Goal: Transaction & Acquisition: Obtain resource

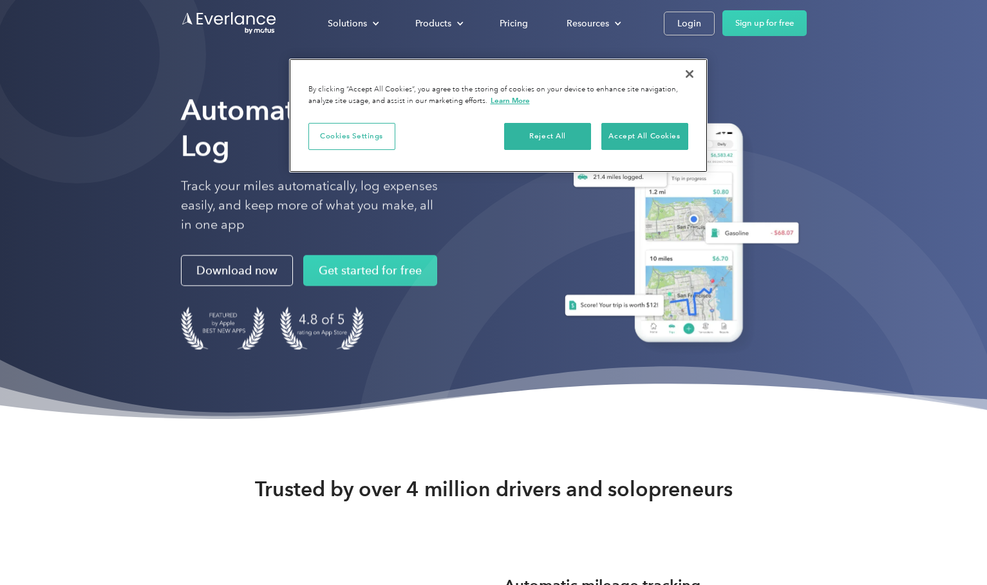
click at [689, 69] on button "Close" at bounding box center [689, 74] width 28 height 28
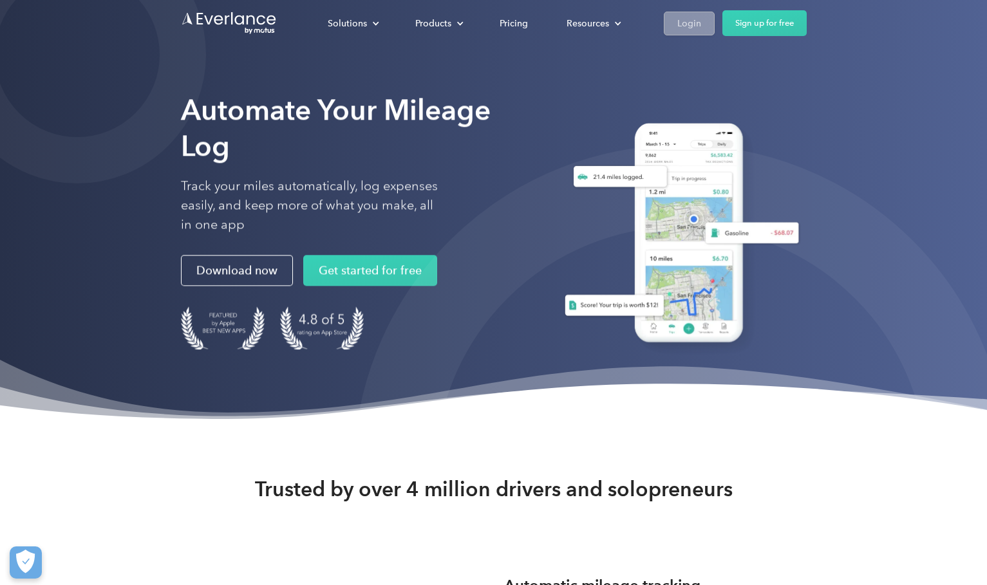
click at [684, 29] on div "Login" at bounding box center [689, 23] width 24 height 16
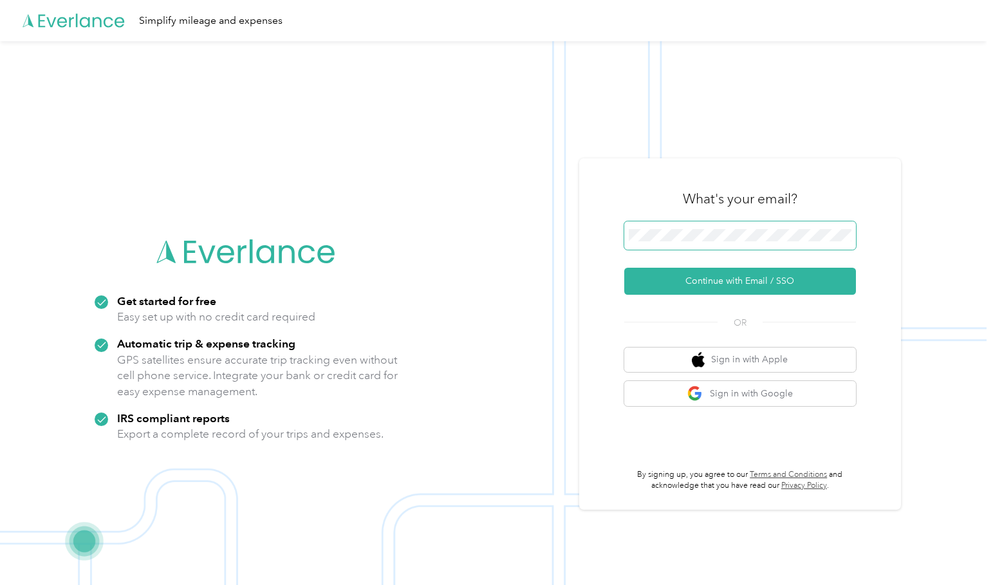
click at [681, 243] on span at bounding box center [740, 235] width 232 height 28
click at [745, 281] on button "Continue with Email / SSO" at bounding box center [740, 281] width 232 height 27
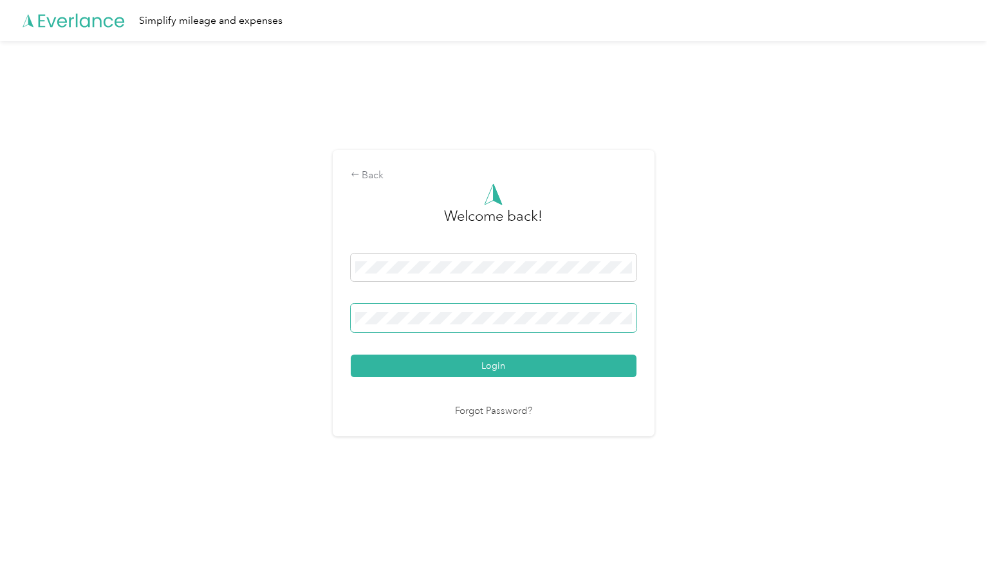
click at [496, 366] on button "Login" at bounding box center [494, 366] width 286 height 23
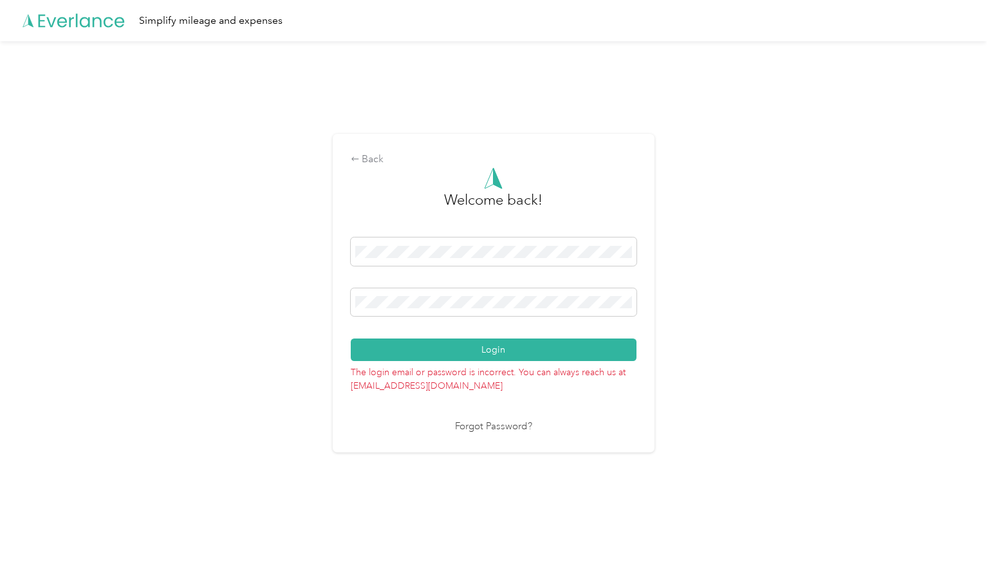
click at [496, 350] on button "Login" at bounding box center [494, 350] width 286 height 23
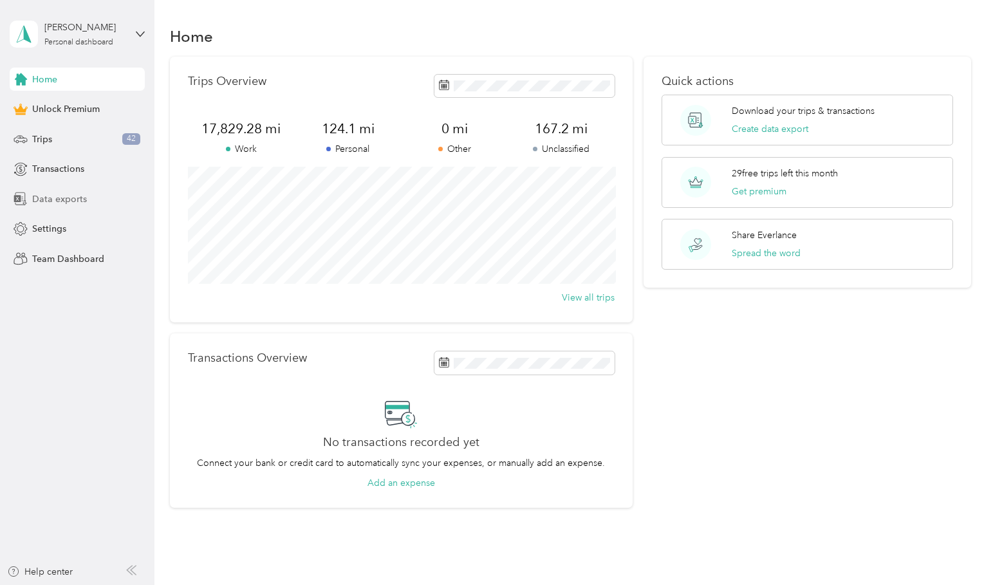
click at [86, 200] on div "Data exports" at bounding box center [77, 198] width 135 height 23
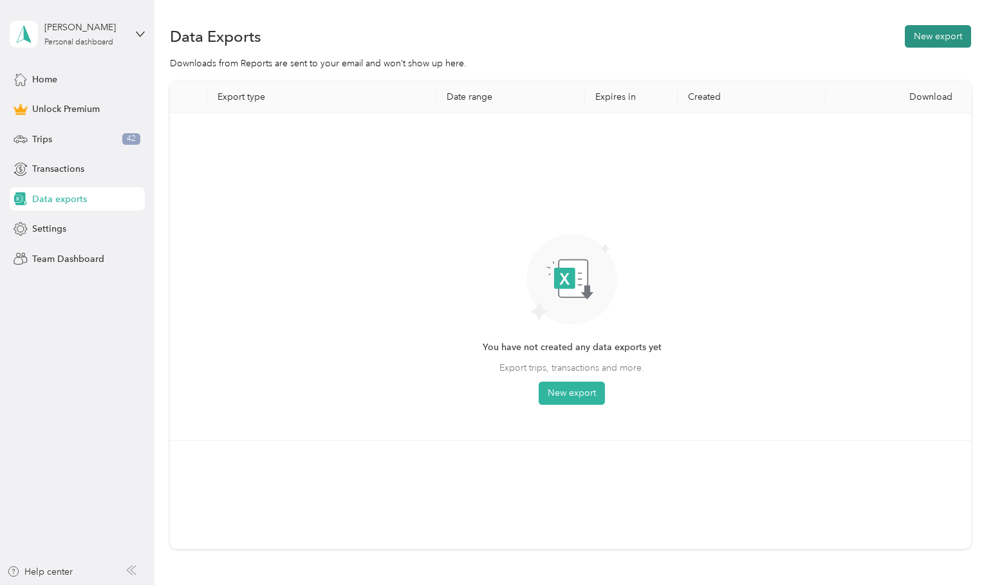
click at [931, 30] on button "New export" at bounding box center [938, 36] width 66 height 23
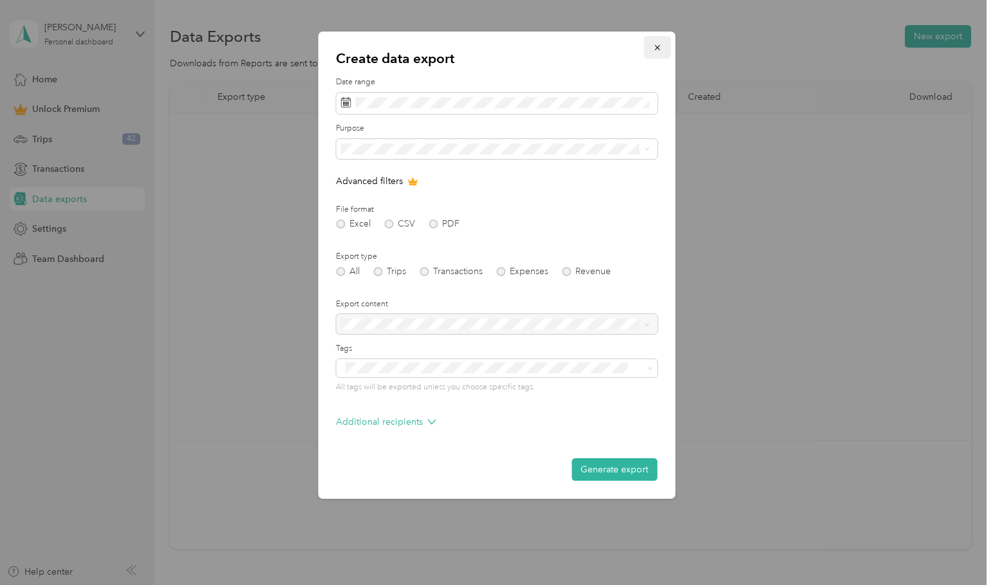
click at [655, 44] on icon "button" at bounding box center [657, 47] width 9 height 9
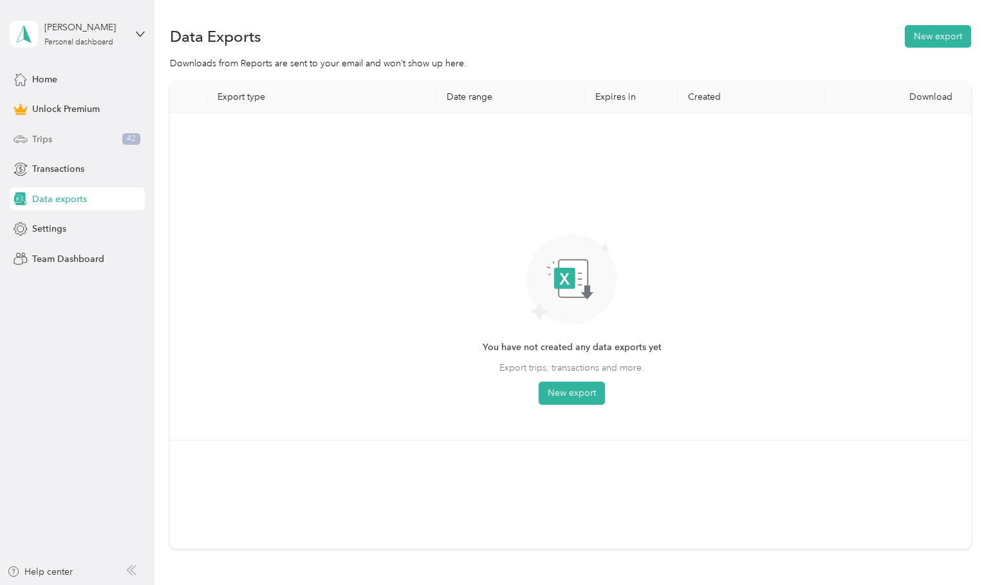
click at [53, 144] on div "Trips 42" at bounding box center [77, 138] width 135 height 23
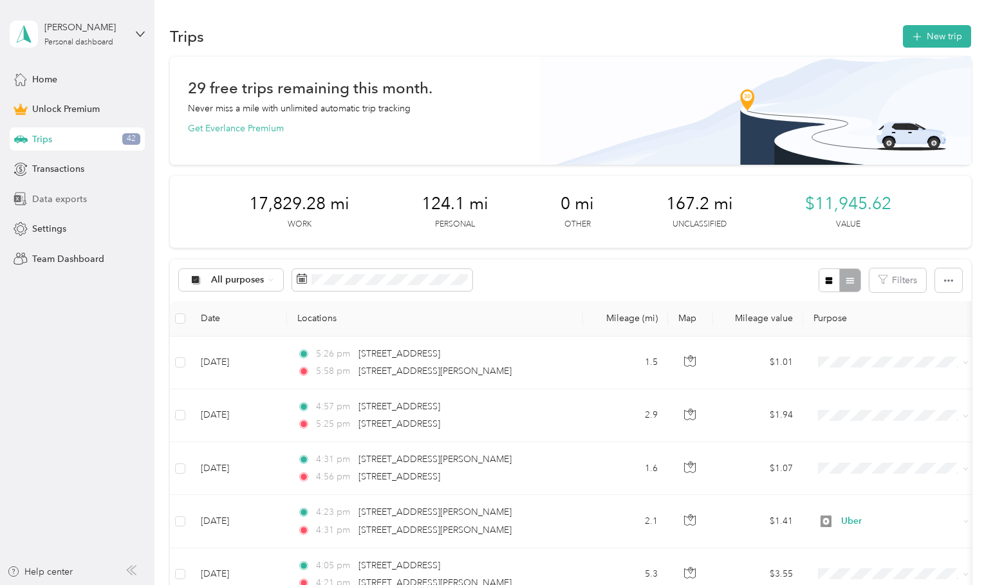
click at [69, 194] on span "Data exports" at bounding box center [59, 199] width 55 height 14
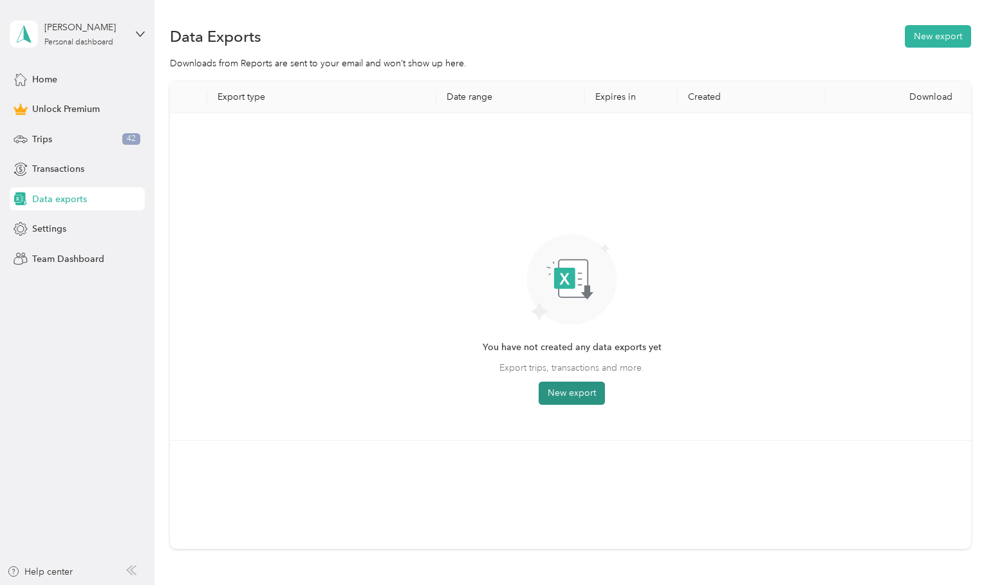
click at [581, 392] on button "New export" at bounding box center [572, 393] width 66 height 23
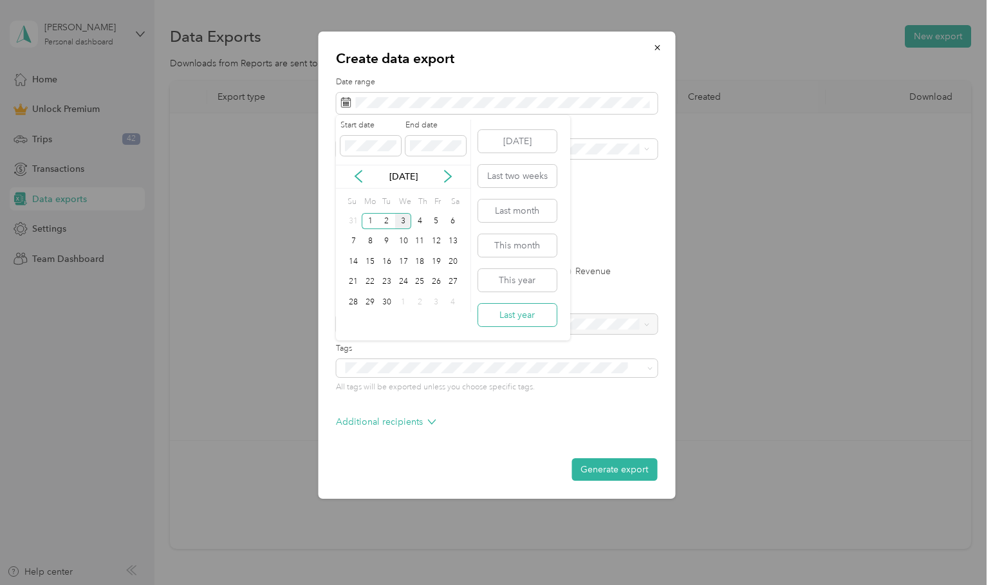
click at [519, 312] on button "Last year" at bounding box center [517, 315] width 79 height 23
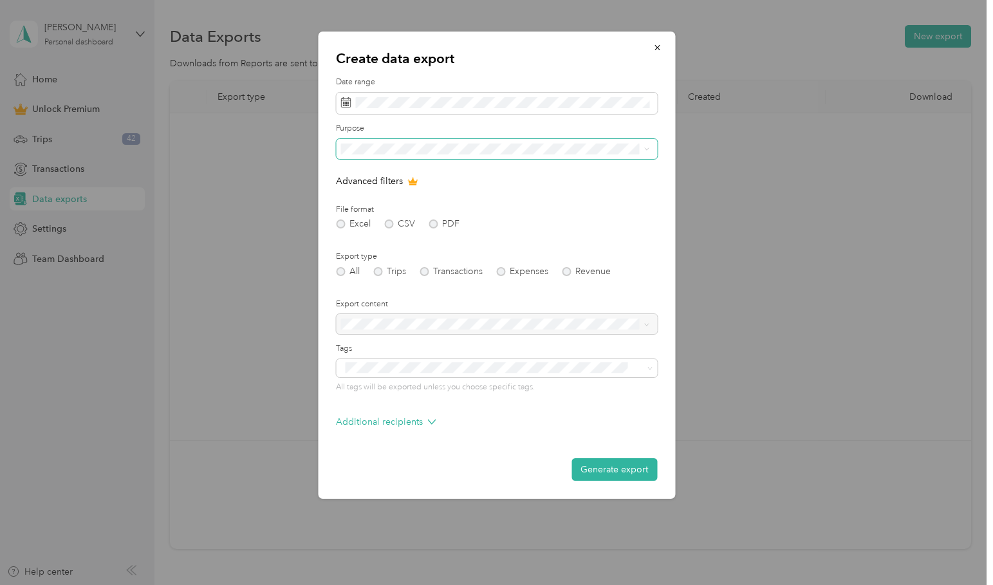
click at [384, 159] on span at bounding box center [496, 149] width 321 height 20
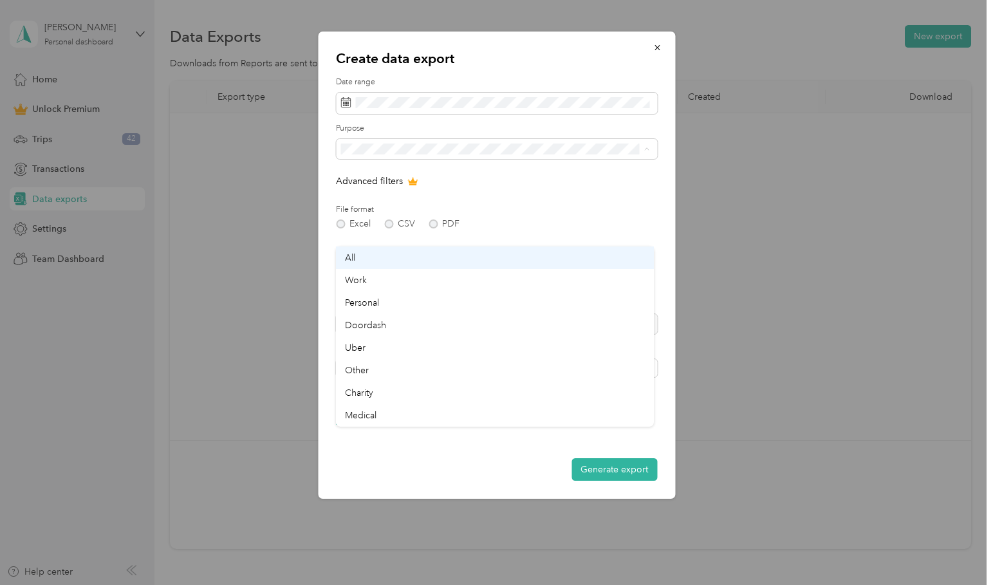
click at [355, 259] on span "All" at bounding box center [350, 257] width 10 height 11
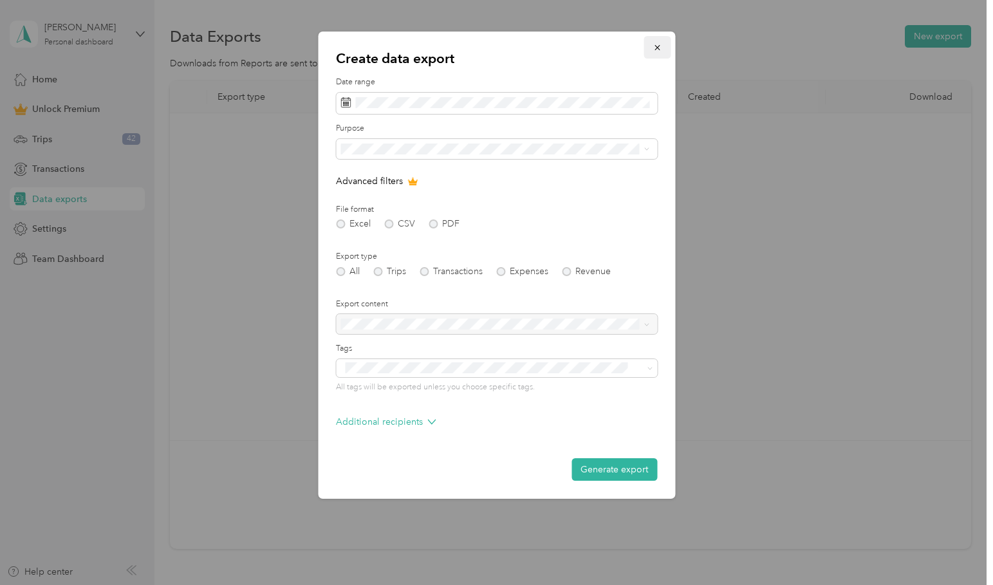
click at [654, 51] on icon "button" at bounding box center [657, 47] width 9 height 9
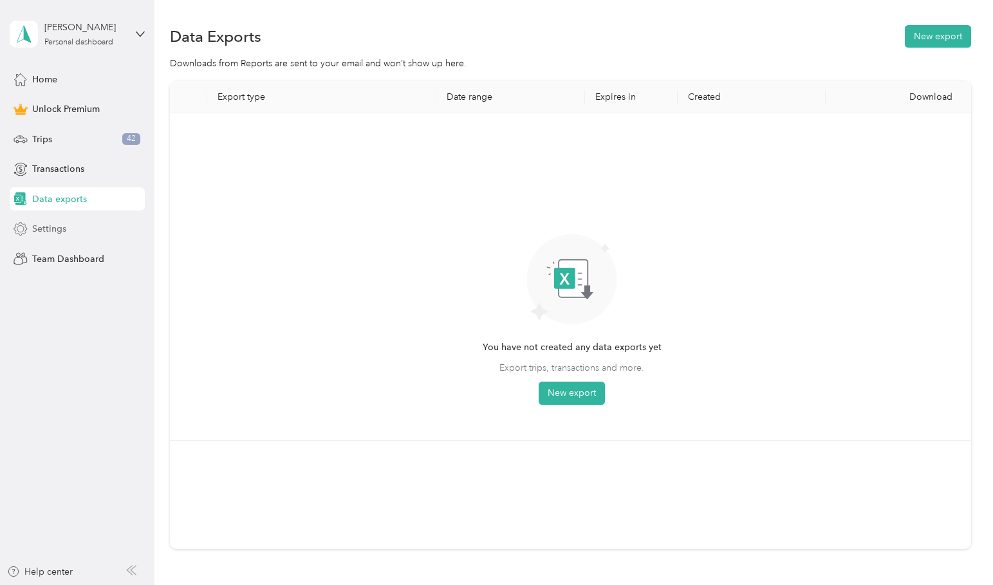
click at [52, 227] on span "Settings" at bounding box center [49, 229] width 34 height 14
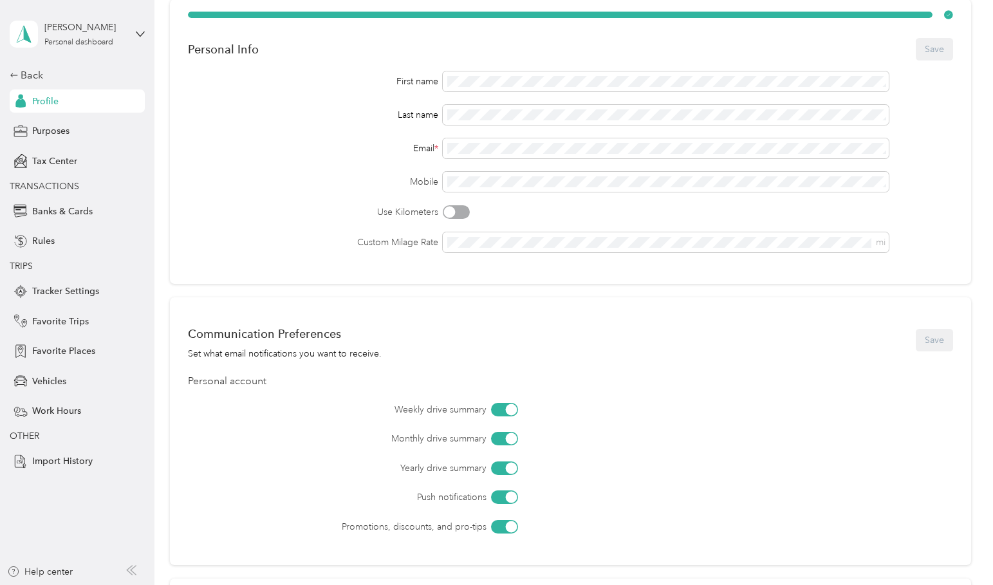
scroll to position [83, 0]
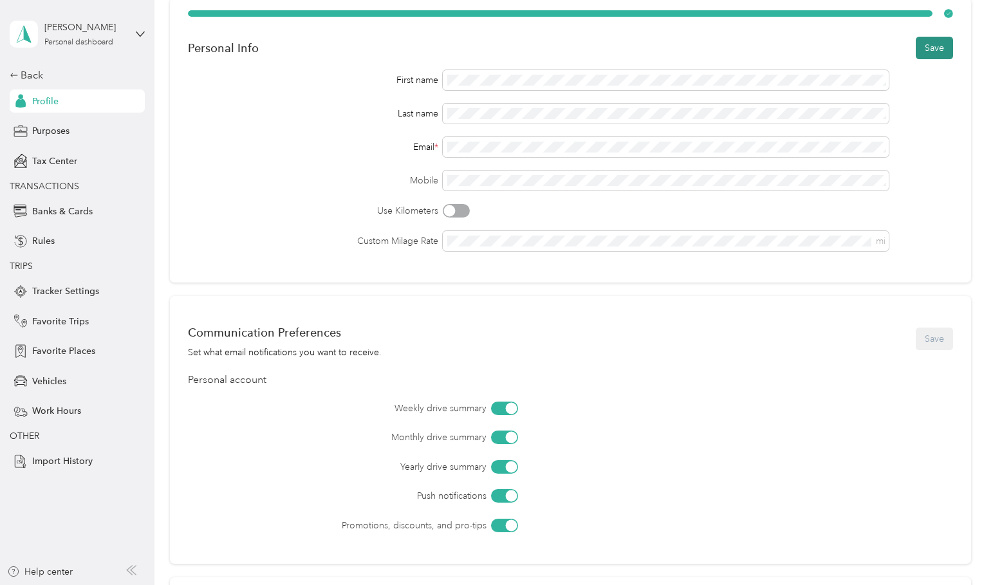
click at [940, 56] on button "Save" at bounding box center [934, 48] width 37 height 23
click at [934, 52] on button "Save" at bounding box center [934, 48] width 37 height 23
click at [32, 77] on div "Back" at bounding box center [74, 75] width 129 height 15
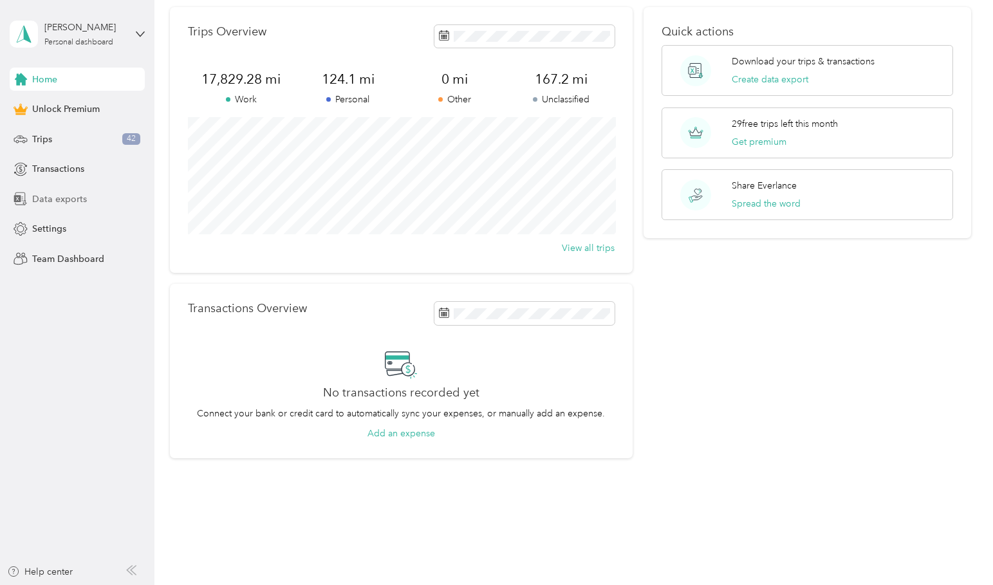
click at [59, 202] on span "Data exports" at bounding box center [59, 199] width 55 height 14
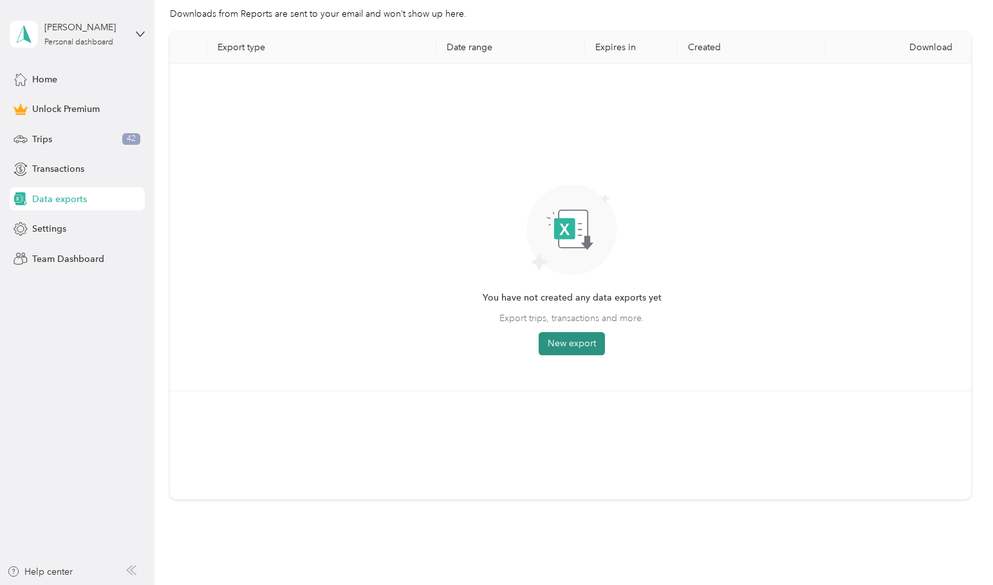
click at [573, 342] on button "New export" at bounding box center [572, 343] width 66 height 23
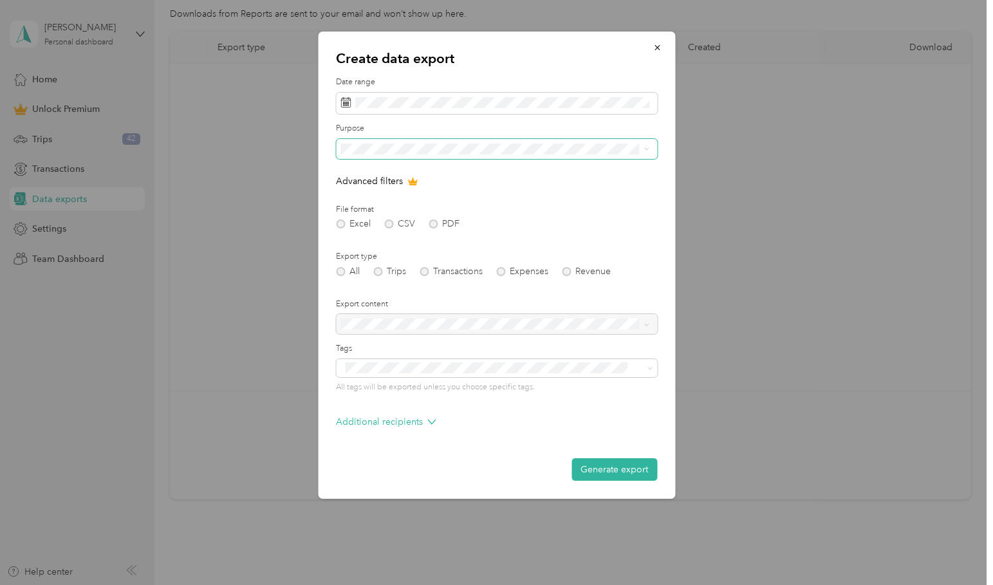
click at [389, 159] on span at bounding box center [496, 149] width 321 height 20
click at [402, 109] on span at bounding box center [496, 104] width 321 height 22
click at [473, 95] on span at bounding box center [496, 104] width 321 height 22
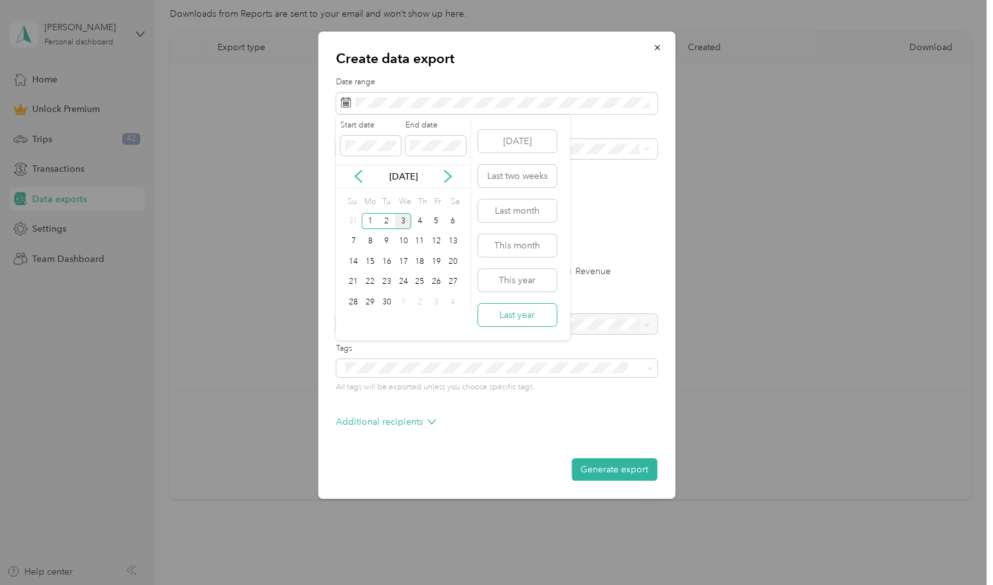
click at [522, 313] on button "Last year" at bounding box center [517, 315] width 79 height 23
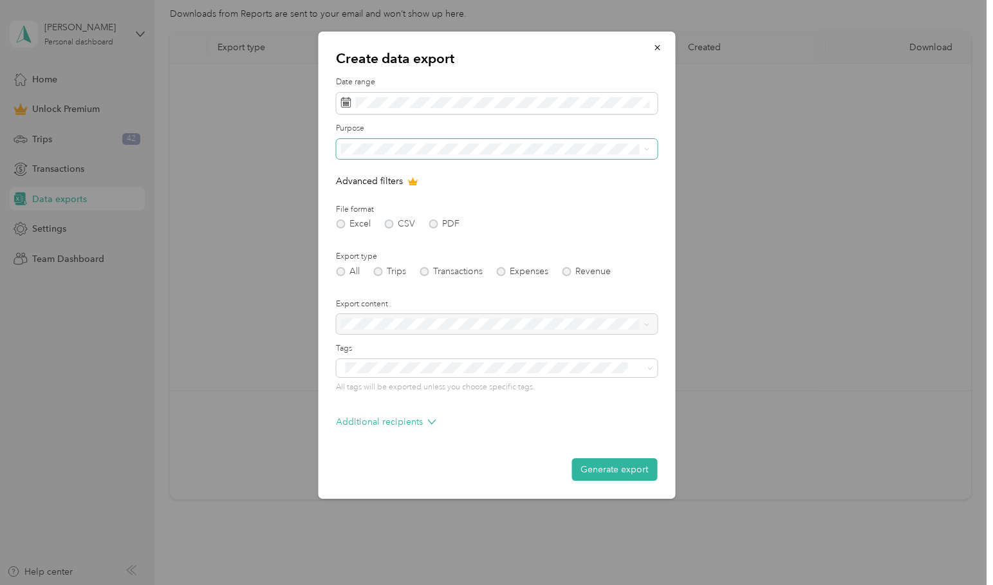
click at [377, 159] on span at bounding box center [496, 149] width 321 height 20
click at [627, 464] on button "Generate export" at bounding box center [615, 469] width 86 height 23
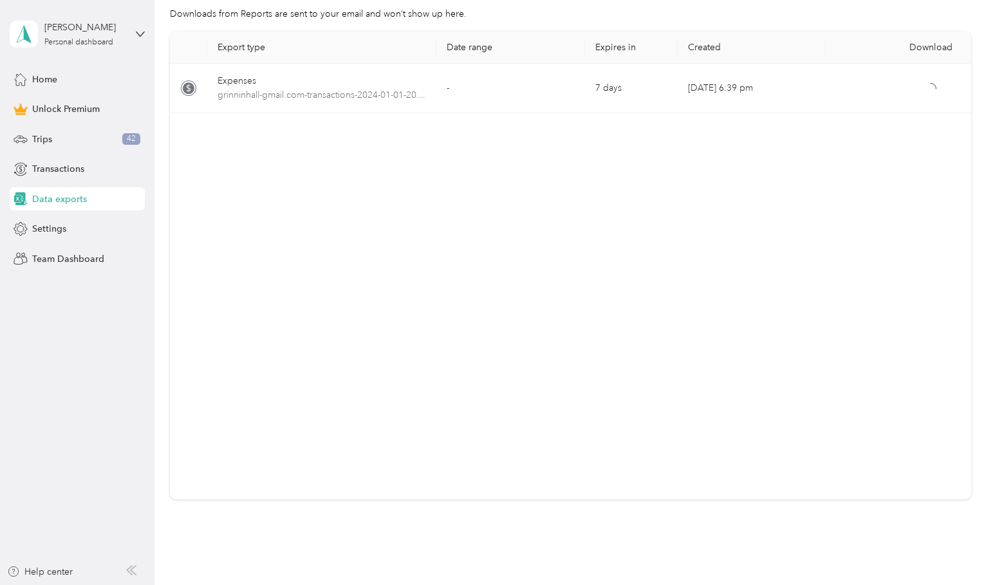
click at [75, 198] on span "Data exports" at bounding box center [59, 199] width 55 height 14
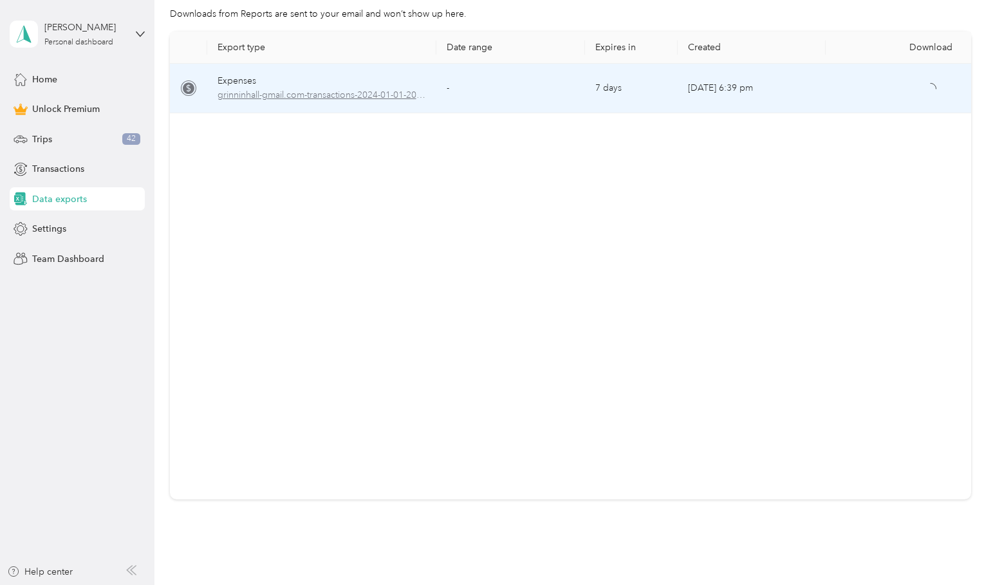
click at [341, 99] on span "grinninhall-gmail.com-transactions-2024-01-01-2024-12-31.xlsx" at bounding box center [322, 95] width 209 height 14
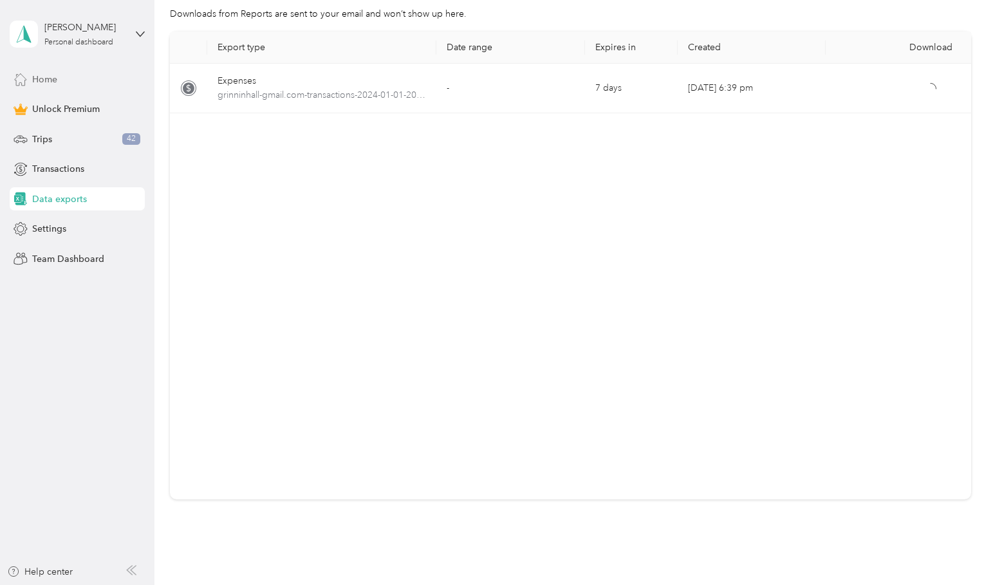
click at [55, 85] on span "Home" at bounding box center [44, 80] width 25 height 14
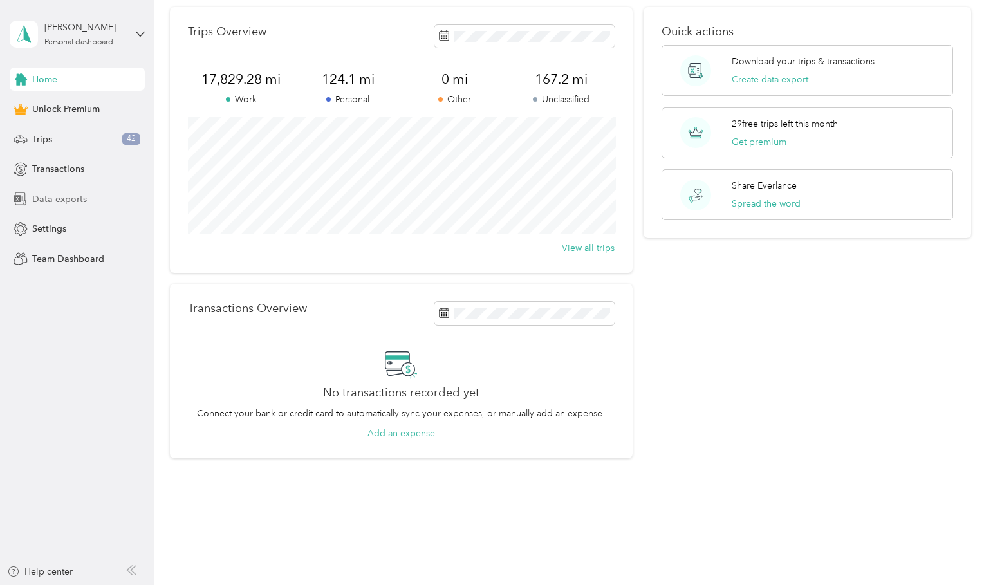
click at [59, 196] on span "Data exports" at bounding box center [59, 199] width 55 height 14
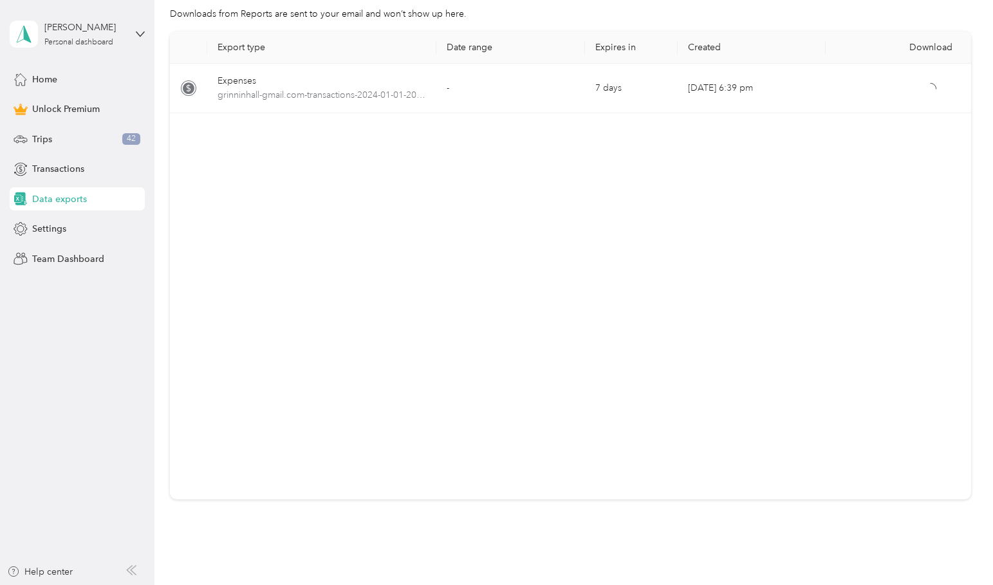
click at [247, 46] on th "Export type" at bounding box center [322, 48] width 230 height 32
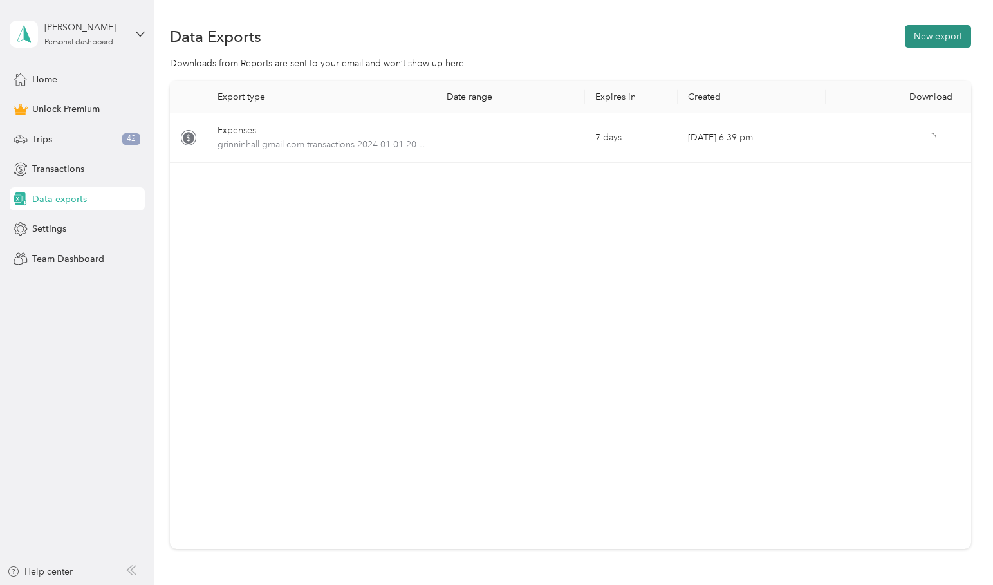
click at [934, 32] on button "New export" at bounding box center [938, 36] width 66 height 23
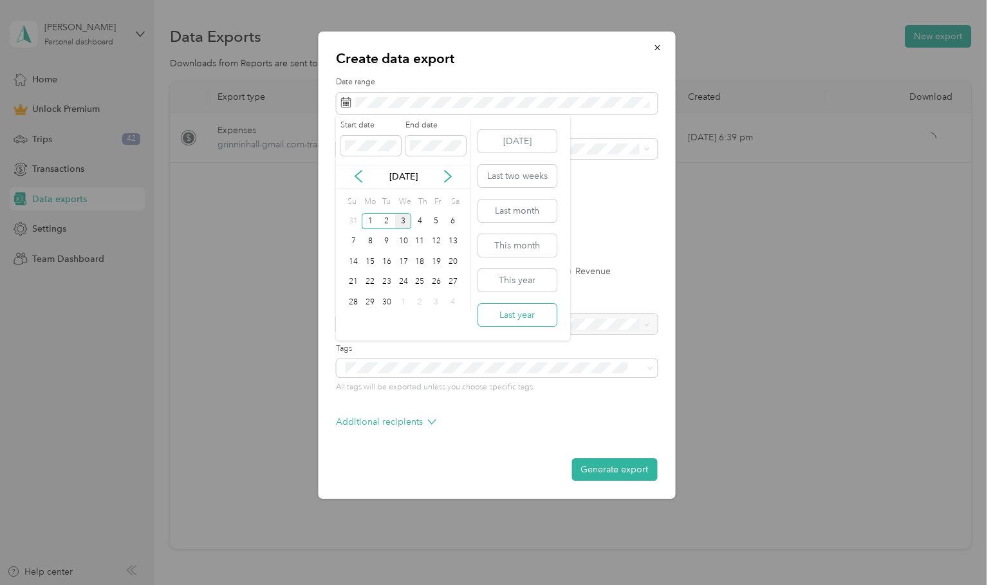
click at [521, 310] on button "Last year" at bounding box center [517, 315] width 79 height 23
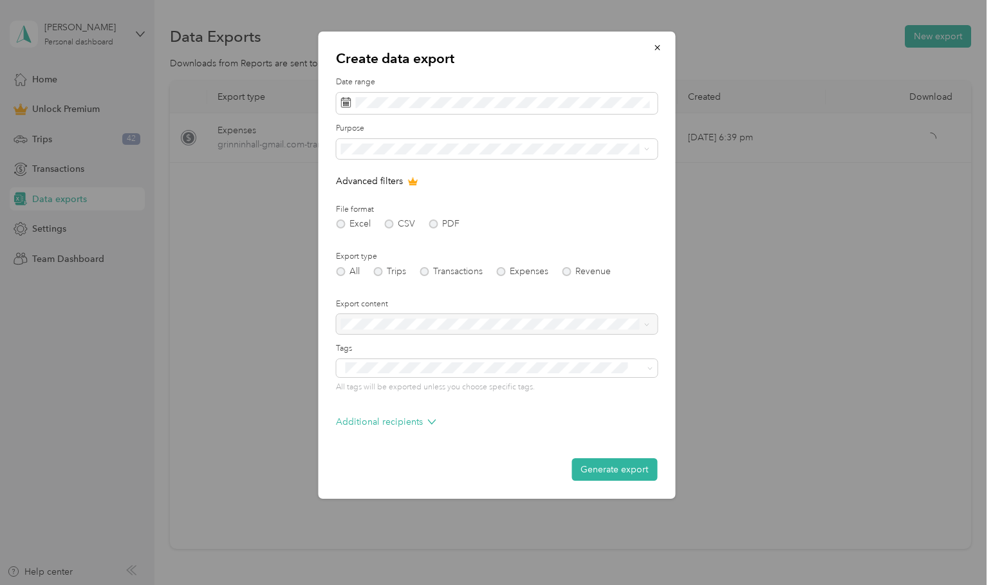
click at [381, 276] on div "All Trips Transactions Expenses Revenue" at bounding box center [496, 271] width 321 height 9
click at [349, 159] on span at bounding box center [496, 149] width 321 height 20
click at [402, 159] on span at bounding box center [496, 149] width 321 height 20
click at [347, 228] on div "Excel CSV PDF" at bounding box center [496, 223] width 321 height 9
click at [378, 276] on div "All Trips Transactions Expenses Revenue" at bounding box center [496, 271] width 321 height 9
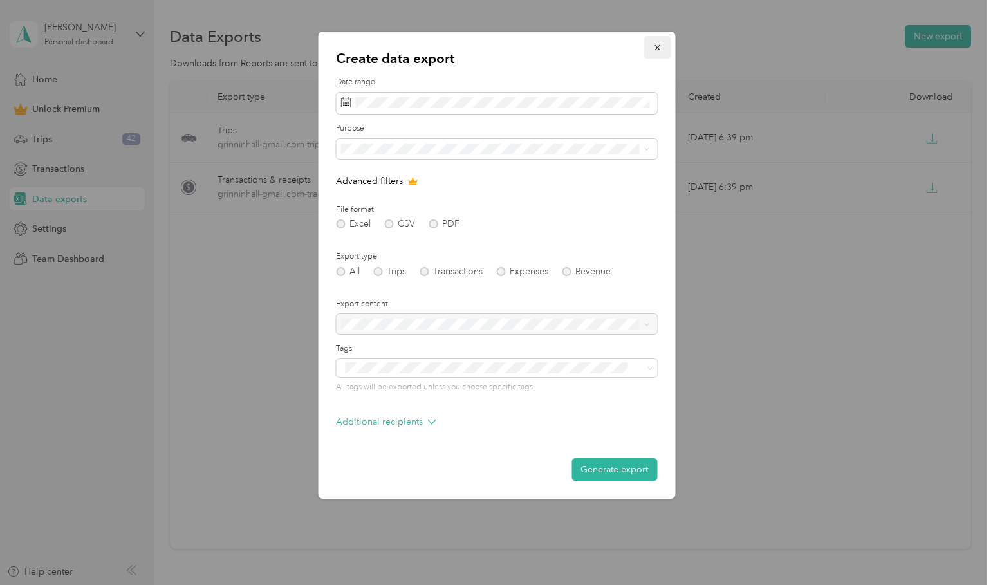
click at [655, 45] on icon "button" at bounding box center [657, 47] width 9 height 9
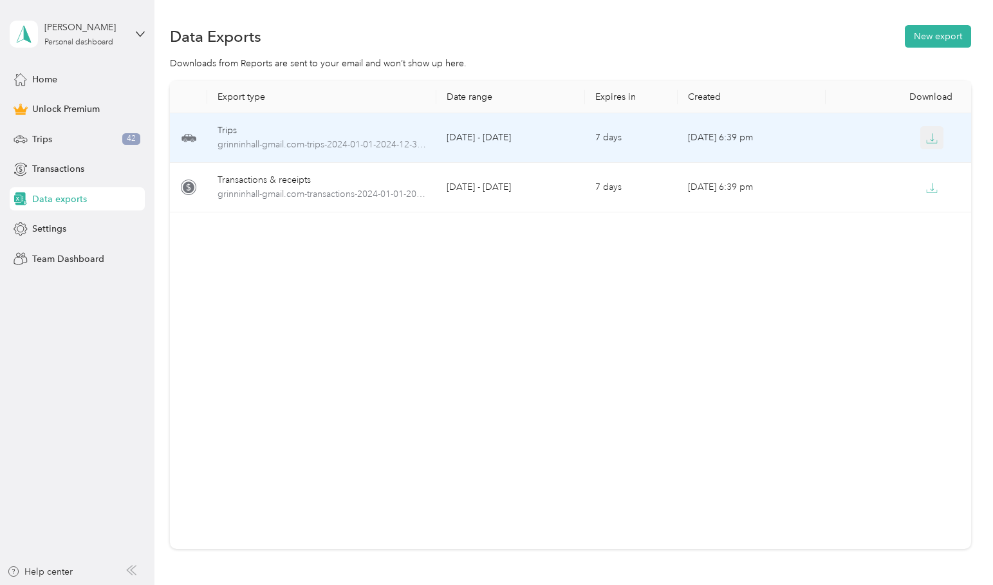
click at [930, 136] on icon "button" at bounding box center [932, 139] width 12 height 12
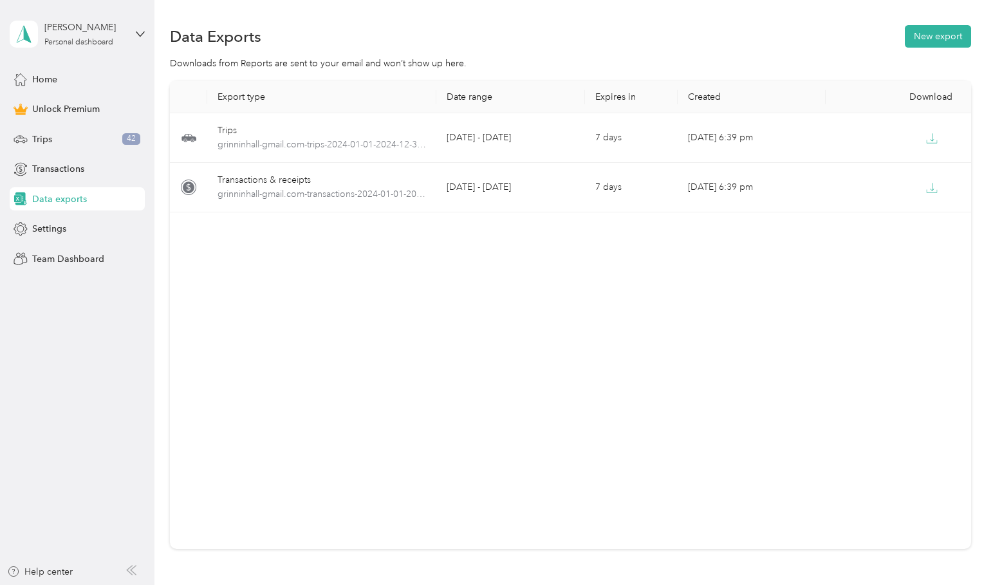
click at [486, 318] on div "Export type Date range Expires in Created Download Trips grinninhall-gmail.com-…" at bounding box center [570, 315] width 801 height 468
